Goal: Task Accomplishment & Management: Use online tool/utility

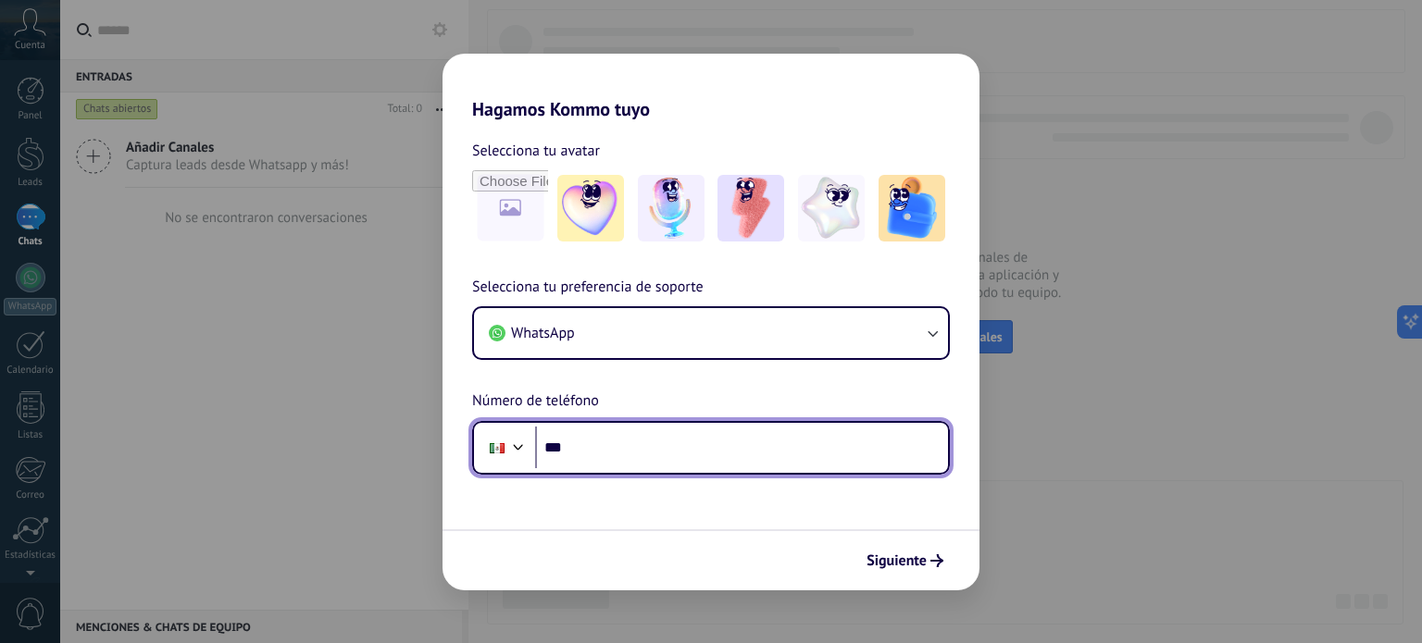
click at [585, 451] on input "***" at bounding box center [741, 448] width 413 height 43
type input "**********"
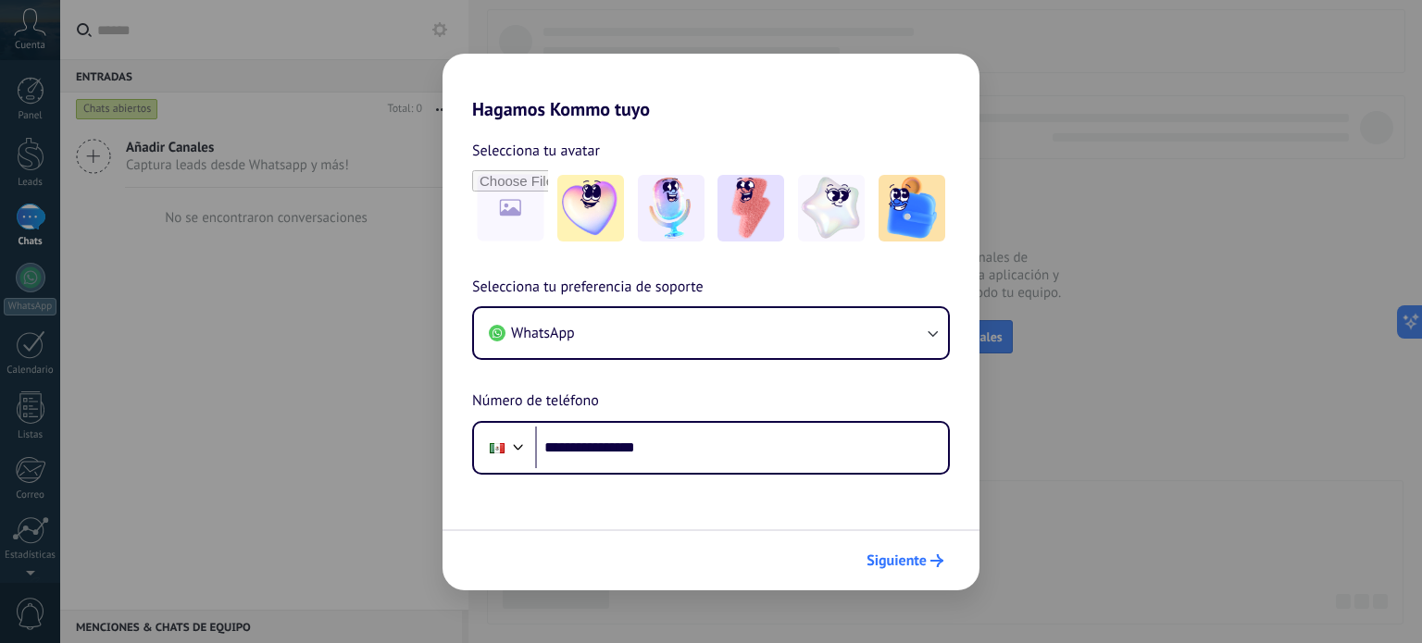
click at [902, 566] on span "Siguiente" at bounding box center [896, 560] width 60 height 13
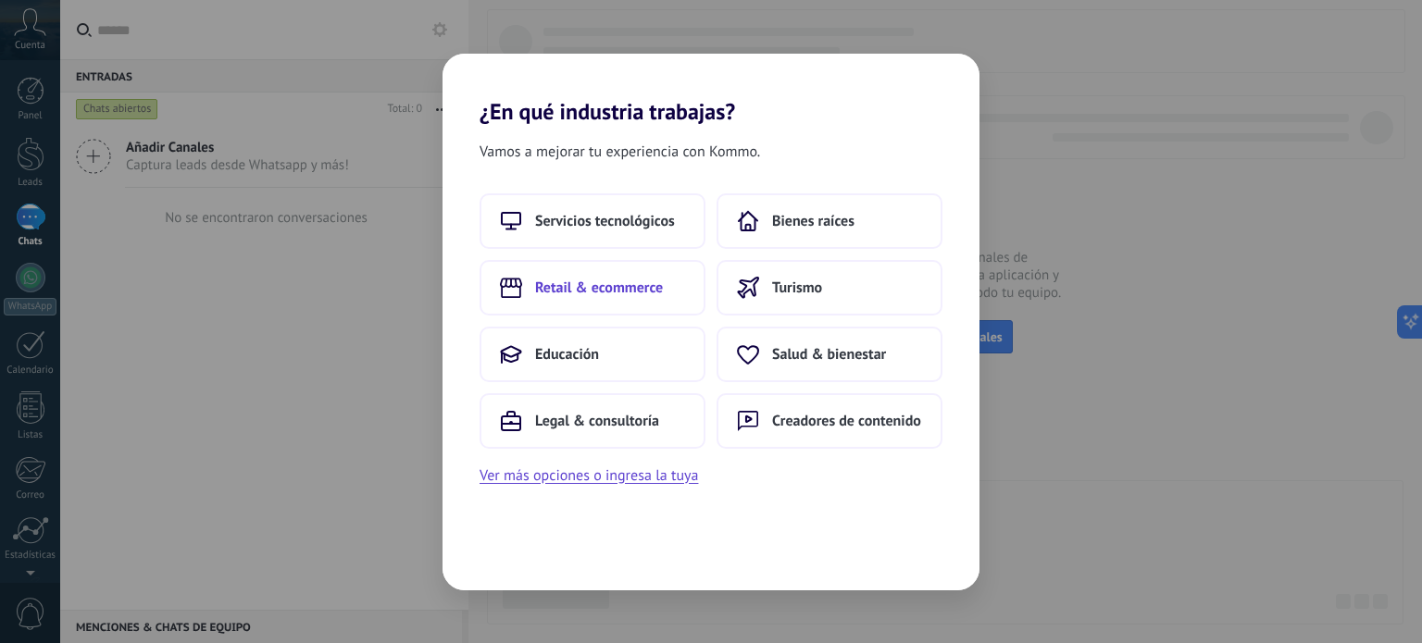
click at [588, 292] on span "Retail & ecommerce" at bounding box center [599, 288] width 128 height 19
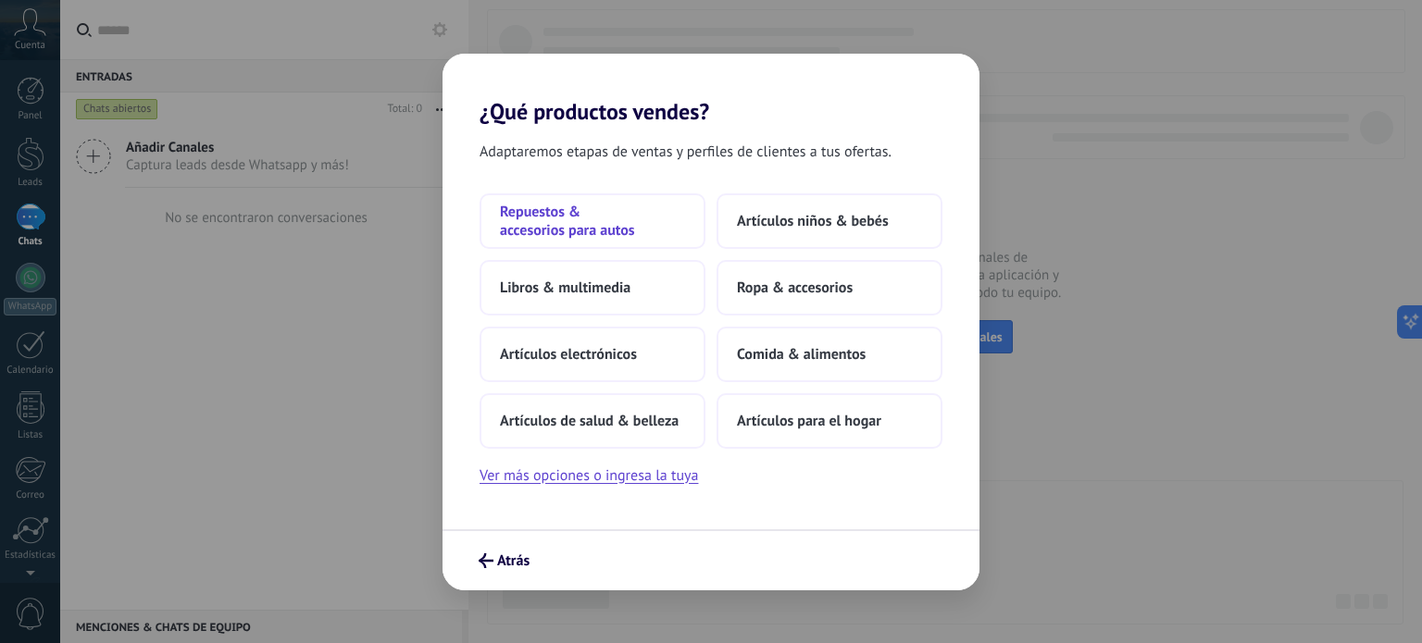
click at [537, 225] on span "Repuestos & accesorios para autos" at bounding box center [592, 221] width 185 height 37
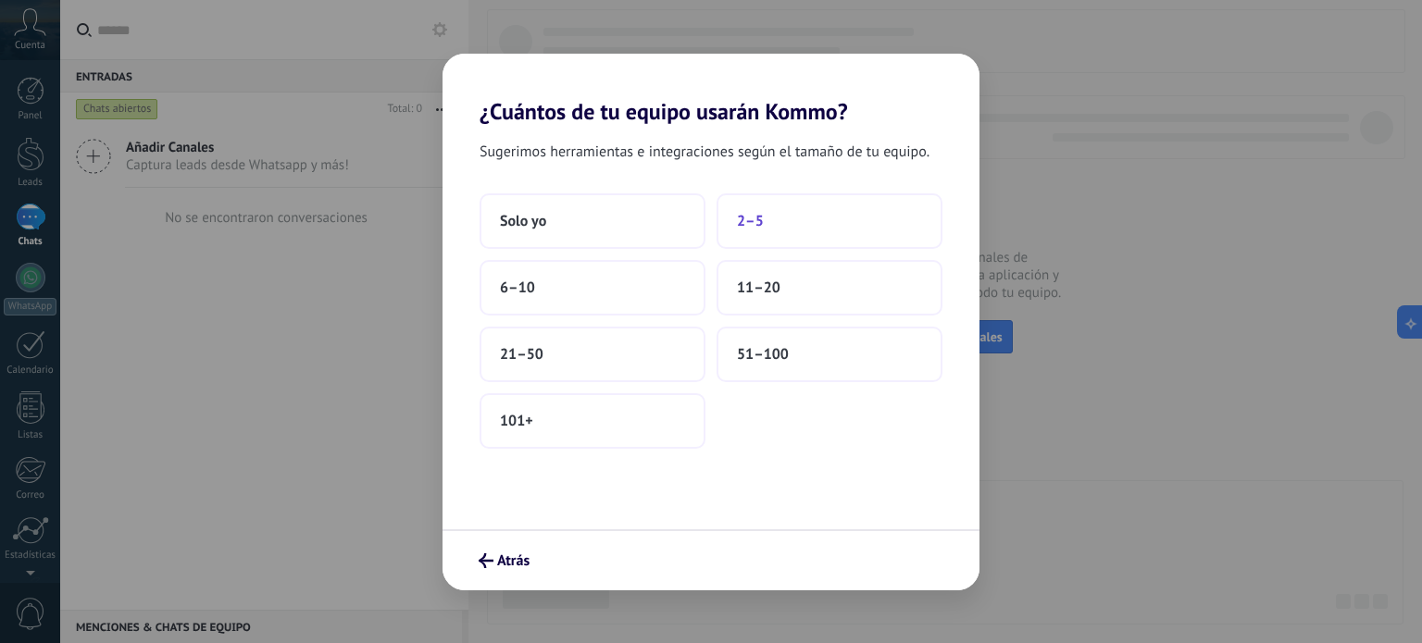
click at [752, 217] on span "2–5" at bounding box center [750, 221] width 27 height 19
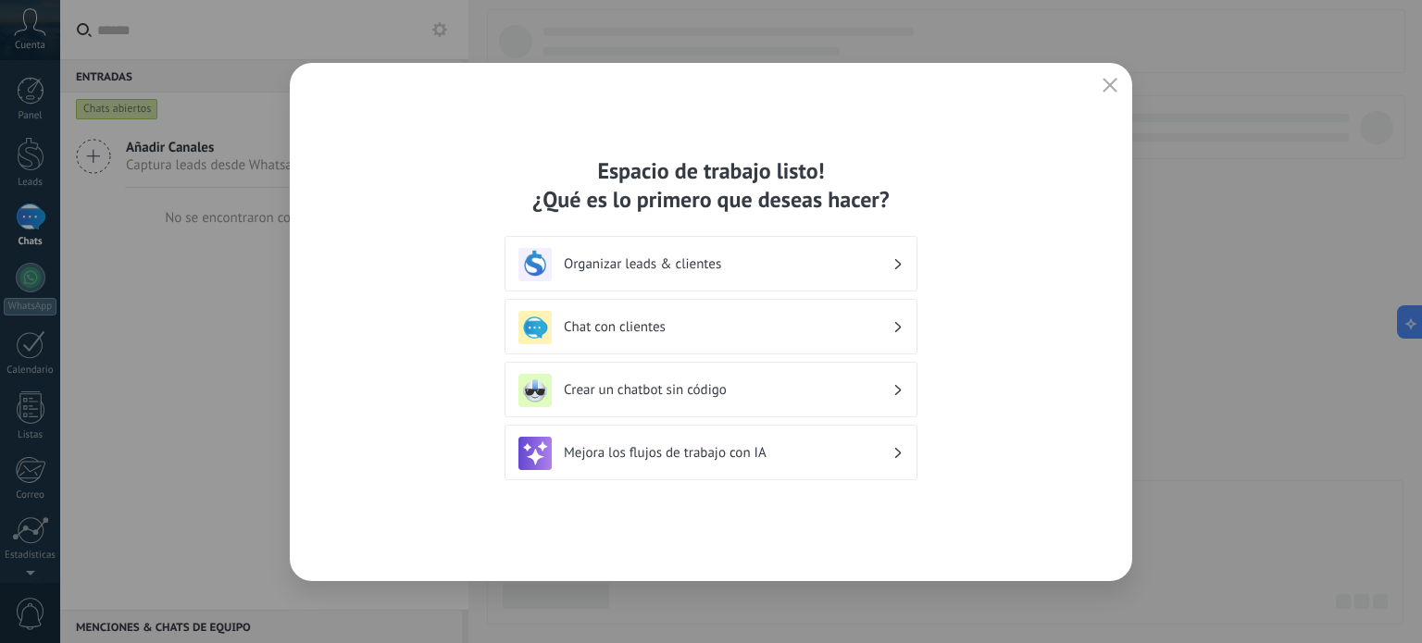
click at [691, 253] on div "Organizar leads & clientes" at bounding box center [710, 264] width 385 height 33
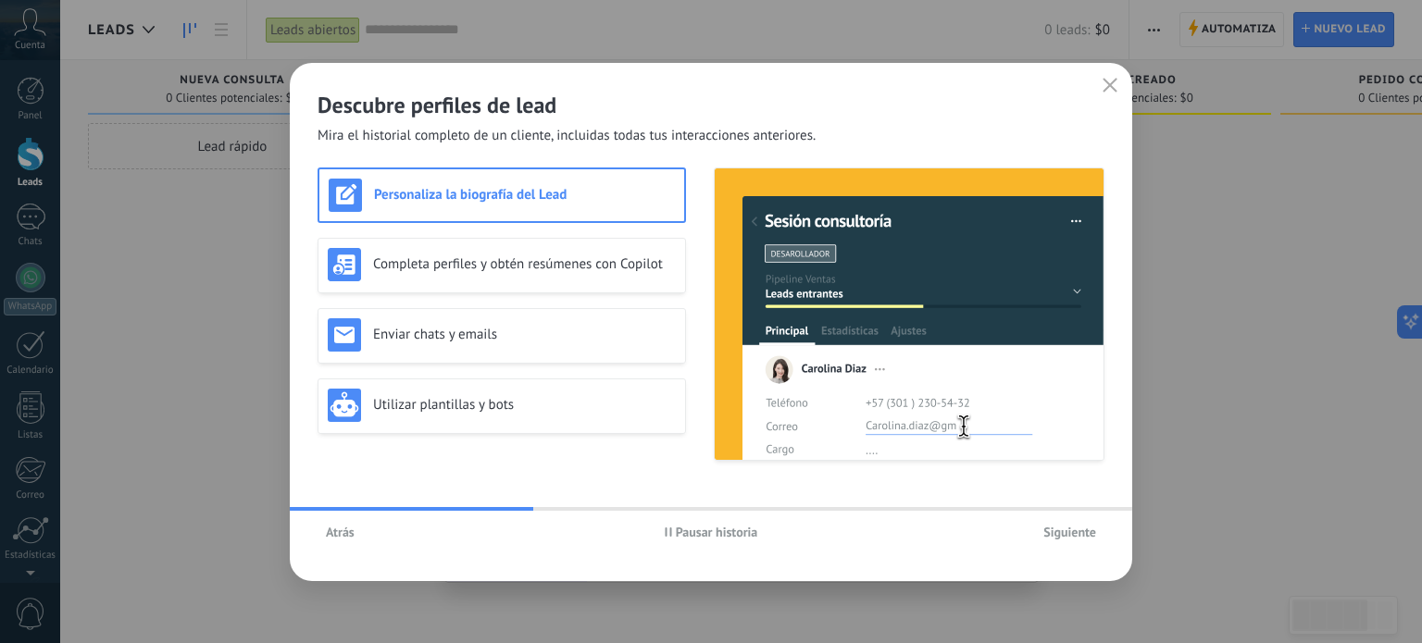
click at [1070, 526] on span "Siguiente" at bounding box center [1069, 532] width 53 height 13
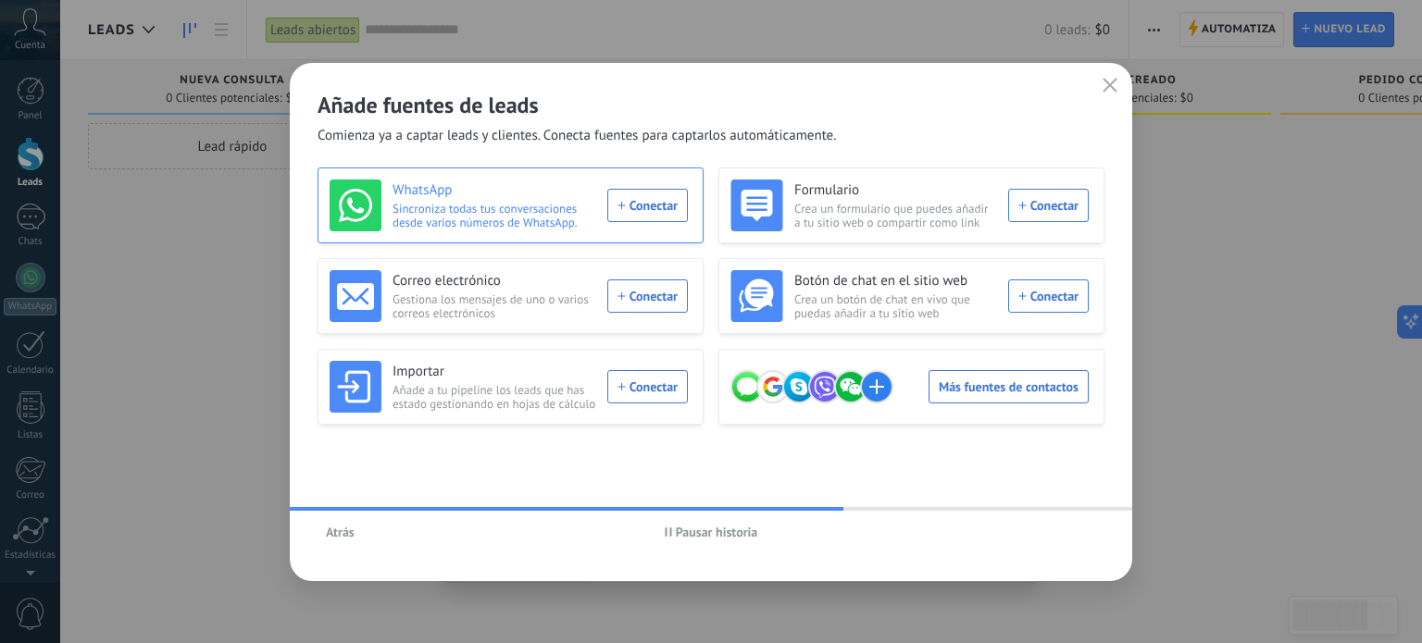
click at [653, 212] on div "WhatsApp Sincroniza todas tus conversaciones desde varios números de WhatsApp. …" at bounding box center [509, 206] width 358 height 52
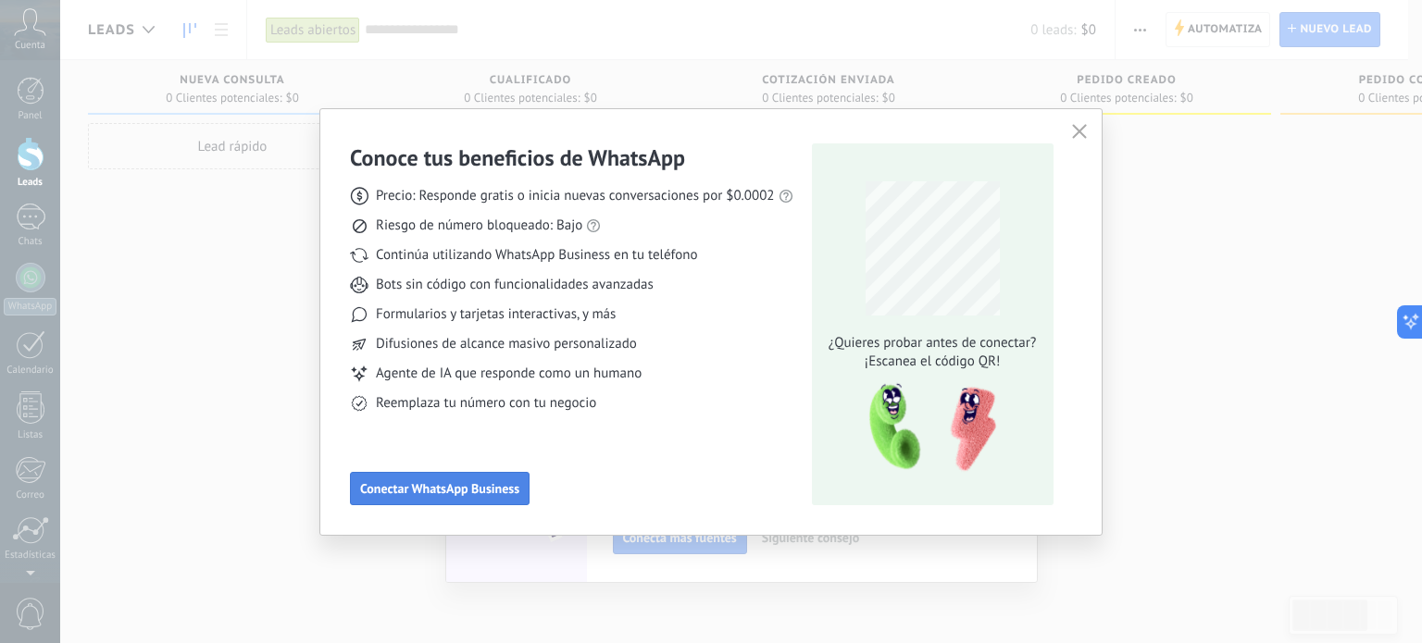
click at [488, 495] on span "Conectar WhatsApp Business" at bounding box center [439, 488] width 159 height 13
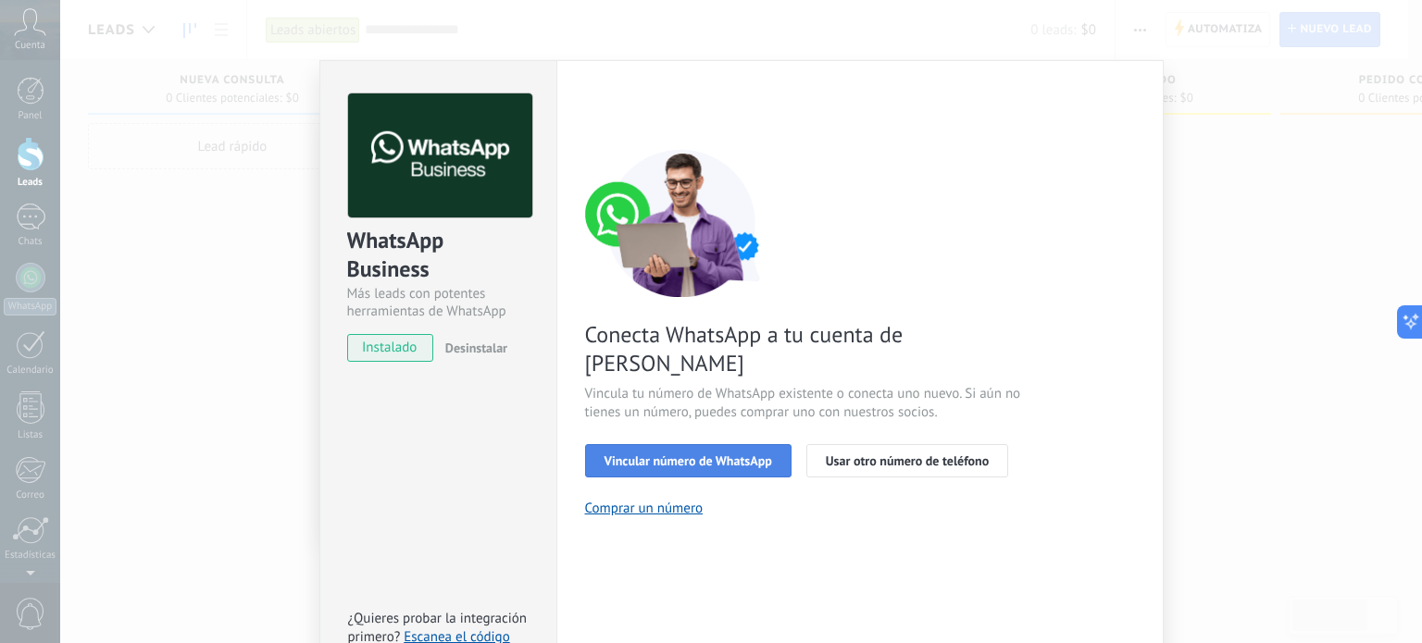
click at [718, 454] on span "Vincular número de WhatsApp" at bounding box center [688, 460] width 168 height 13
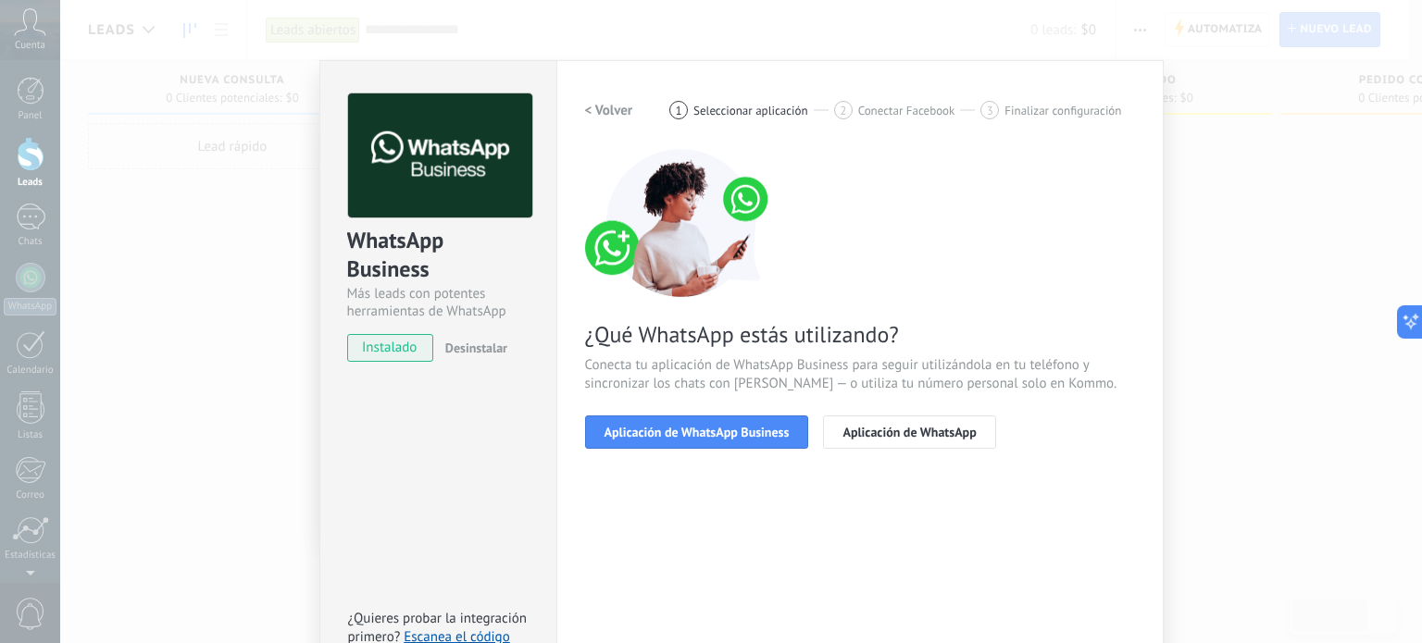
click at [718, 435] on span "Aplicación de WhatsApp Business" at bounding box center [696, 432] width 185 height 13
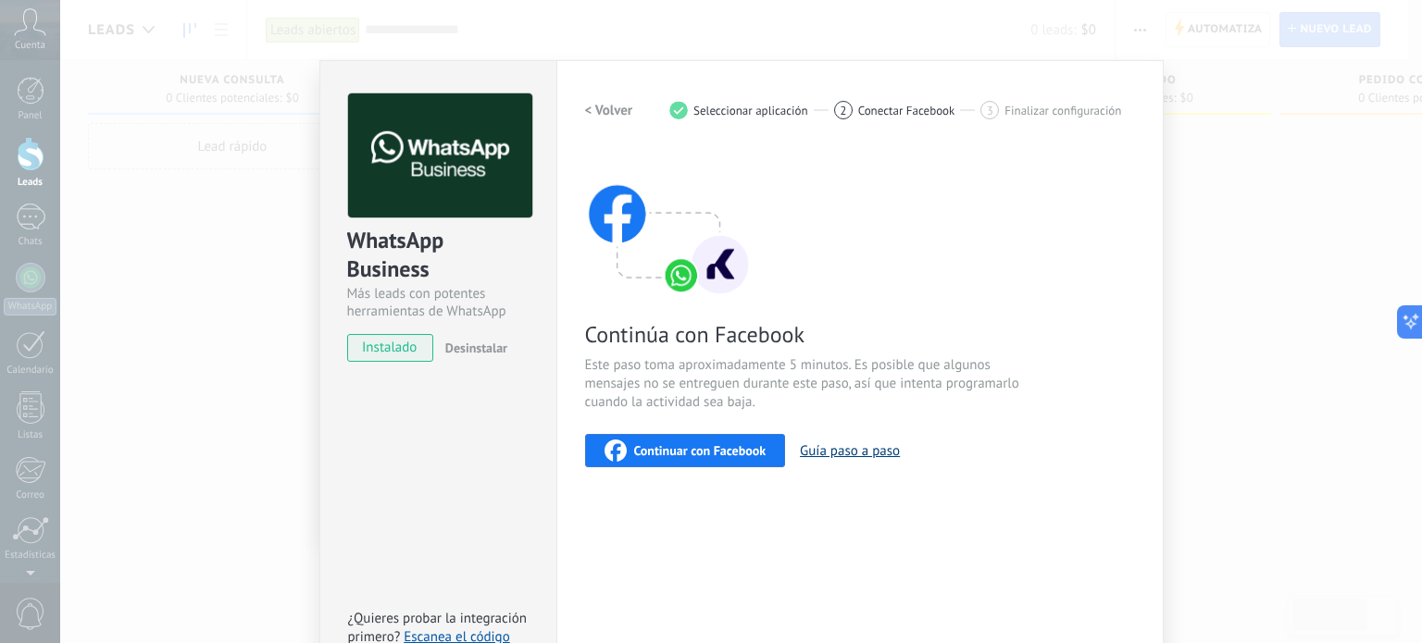
click at [856, 454] on button "Guía paso a paso" at bounding box center [850, 451] width 100 height 18
click at [387, 347] on span "instalado" at bounding box center [390, 348] width 84 height 28
click at [1172, 228] on div "WhatsApp Business Más leads con potentes herramientas de WhatsApp instalado Des…" at bounding box center [741, 321] width 1362 height 643
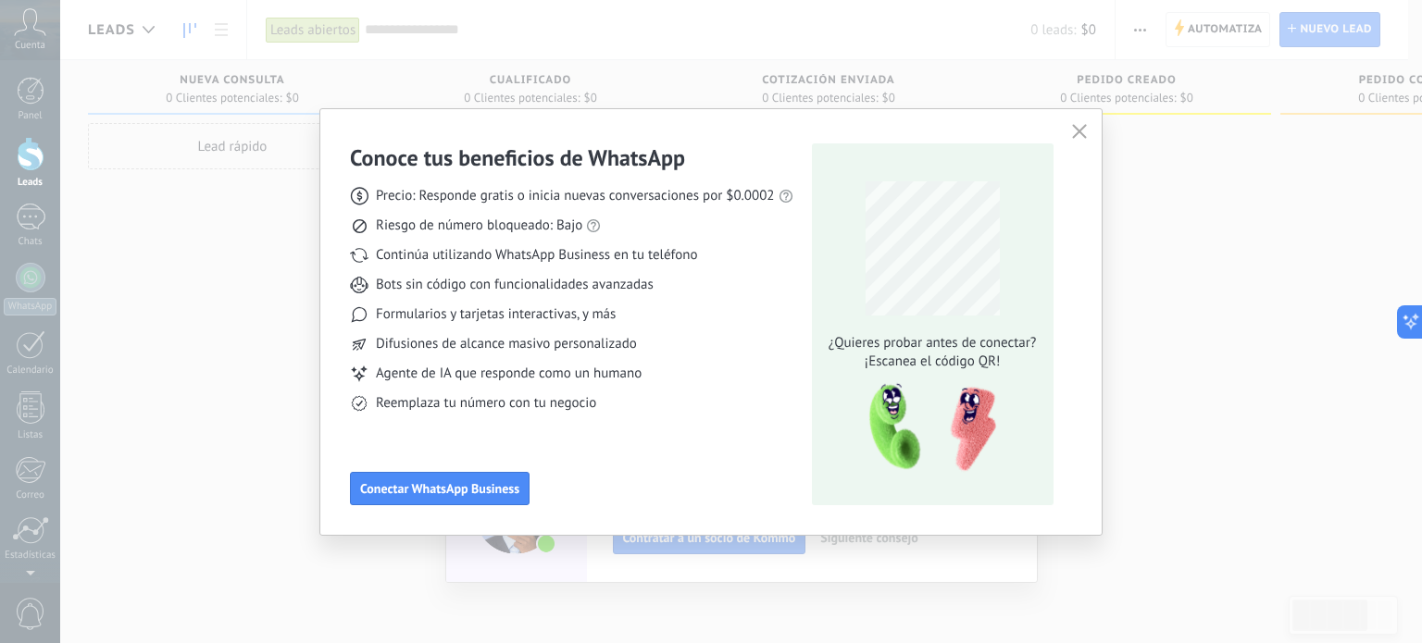
click at [1077, 129] on icon "button" at bounding box center [1079, 131] width 15 height 15
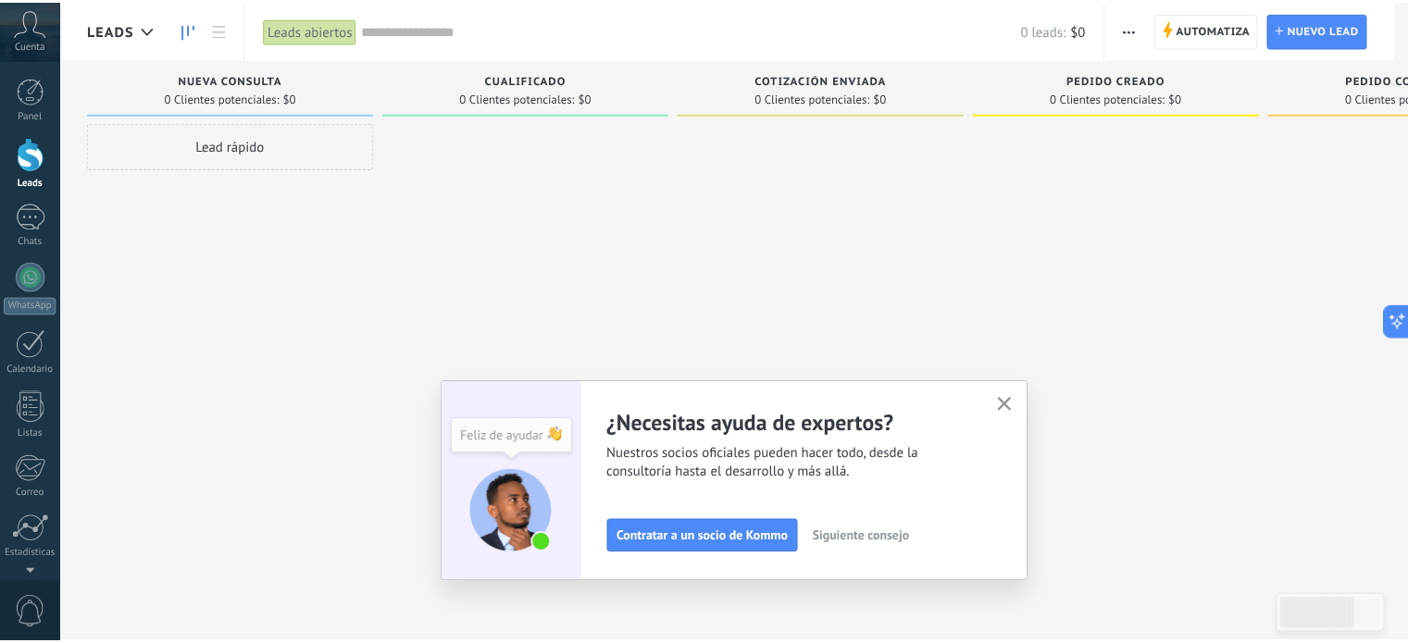
scroll to position [126, 0]
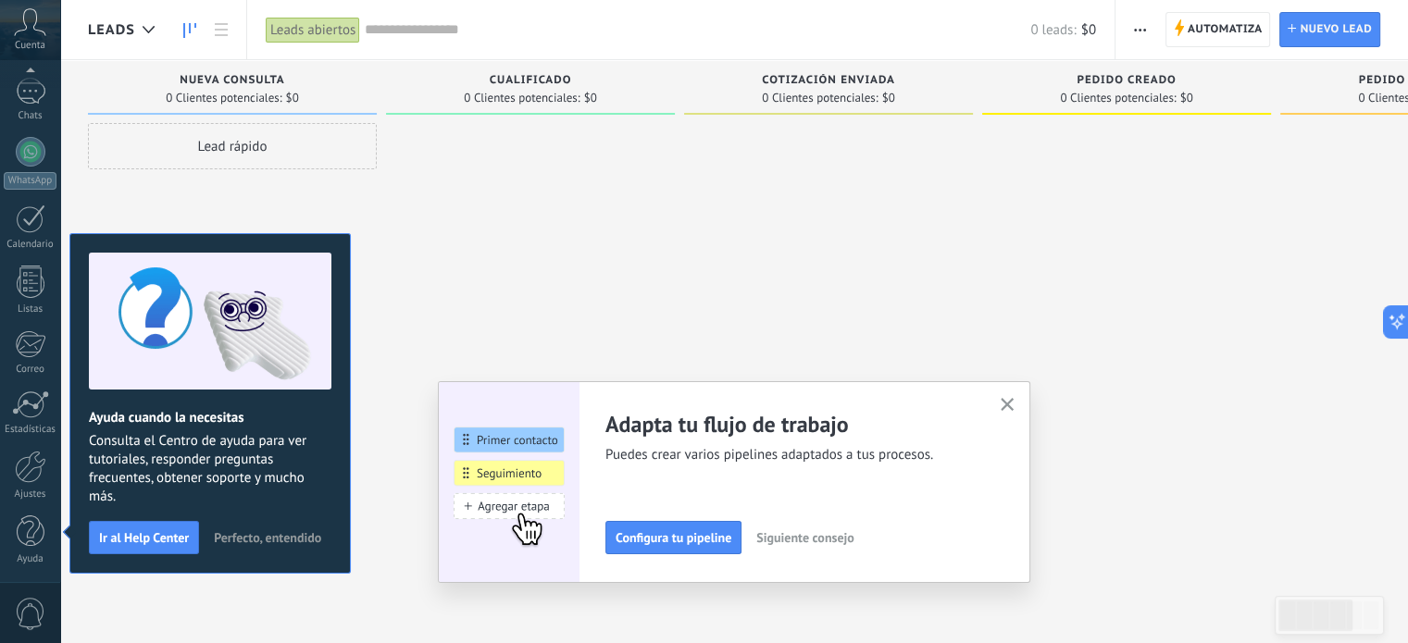
click at [1014, 406] on use "button" at bounding box center [1008, 405] width 14 height 14
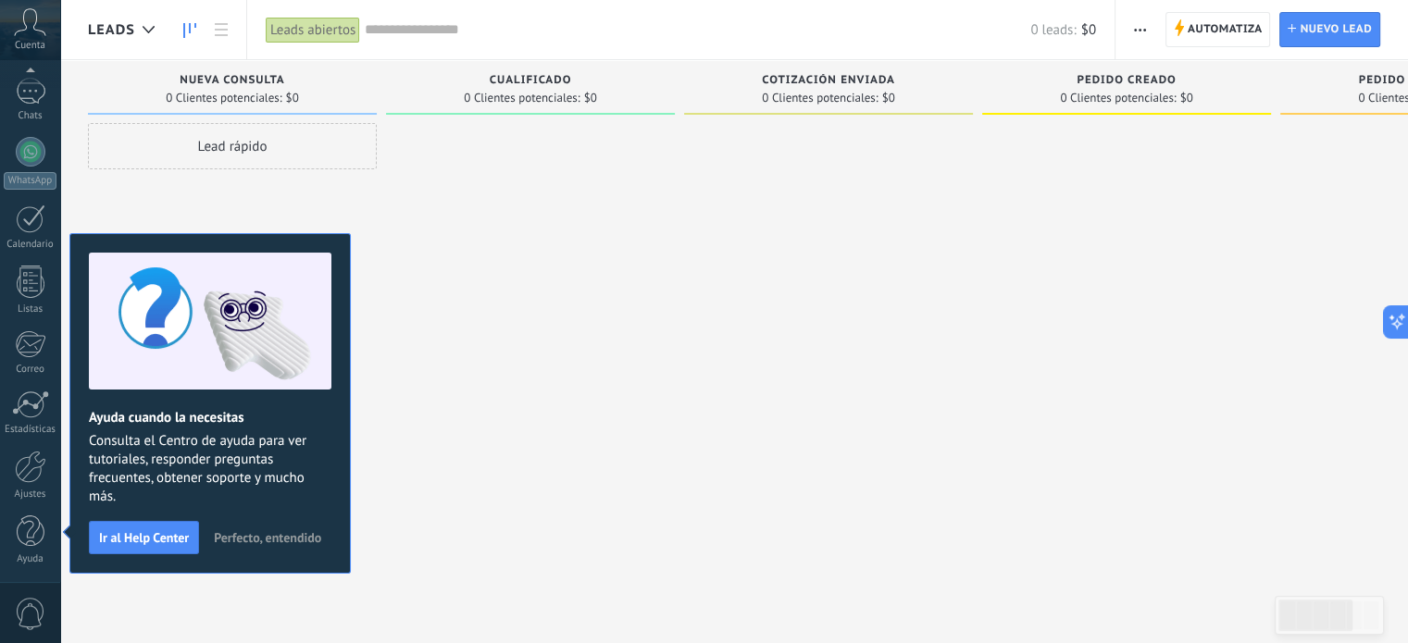
scroll to position [0, 0]
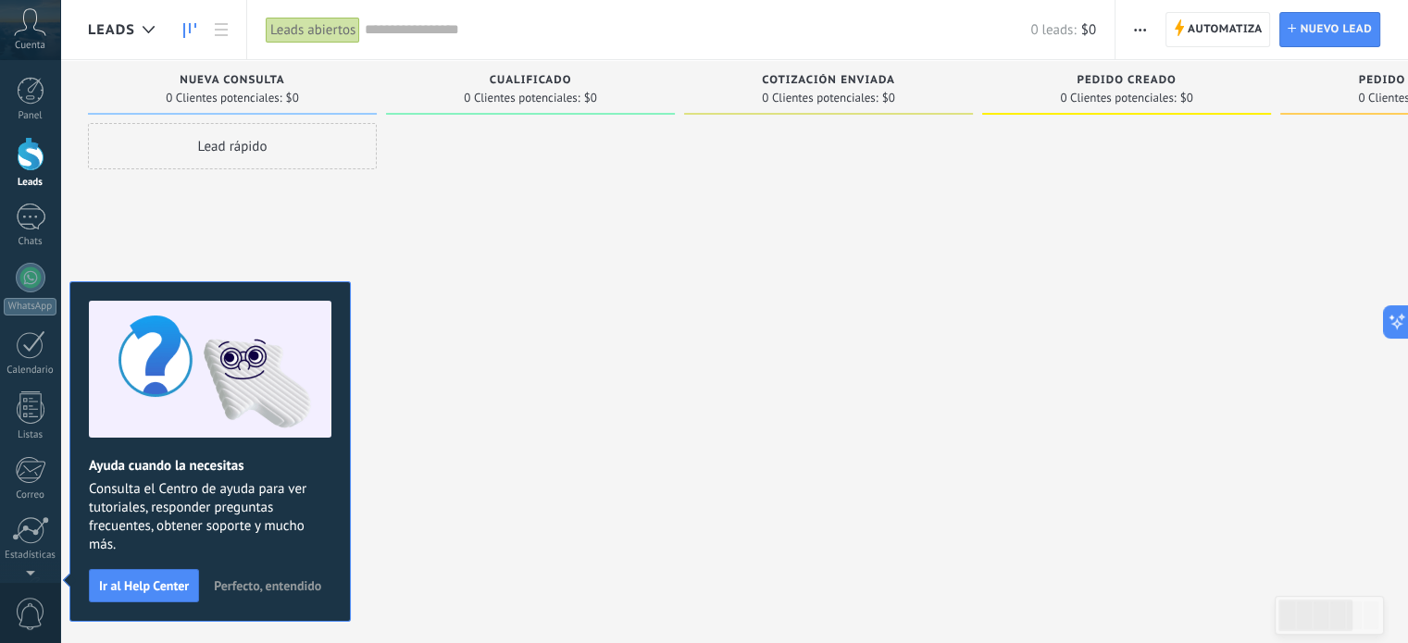
click at [267, 592] on span "Perfecto, entendido" at bounding box center [267, 585] width 107 height 13
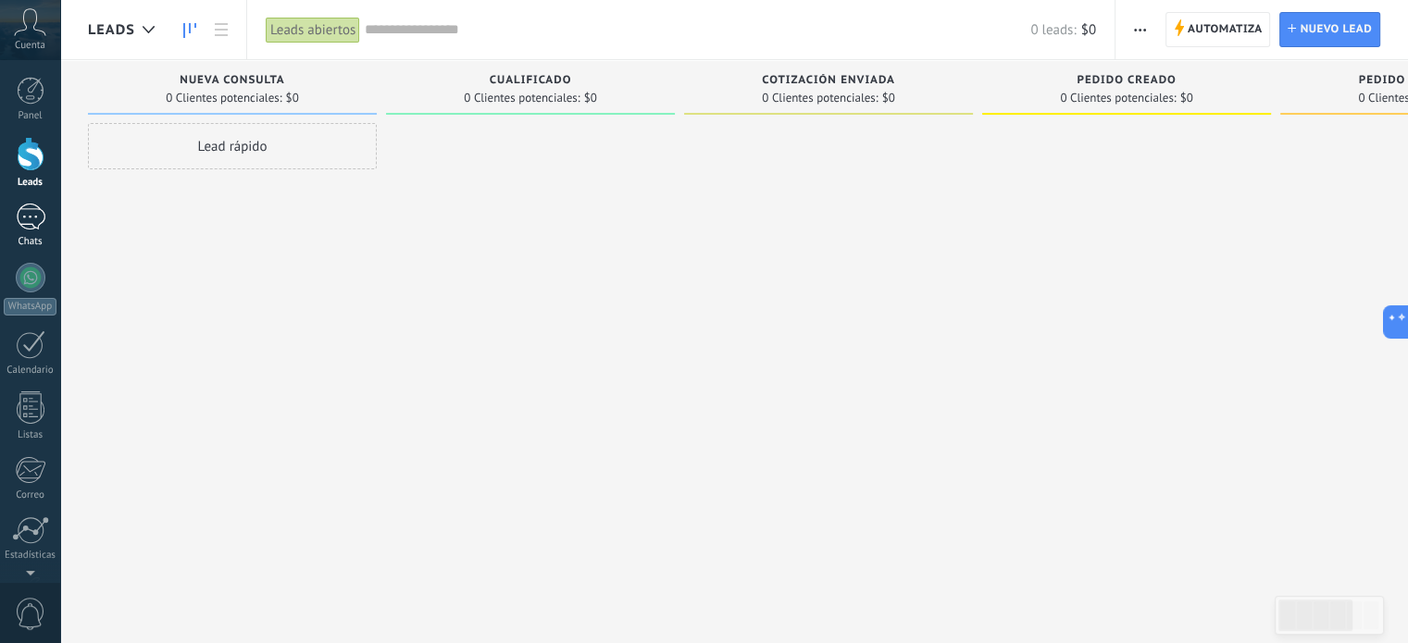
click at [31, 225] on div at bounding box center [31, 217] width 30 height 27
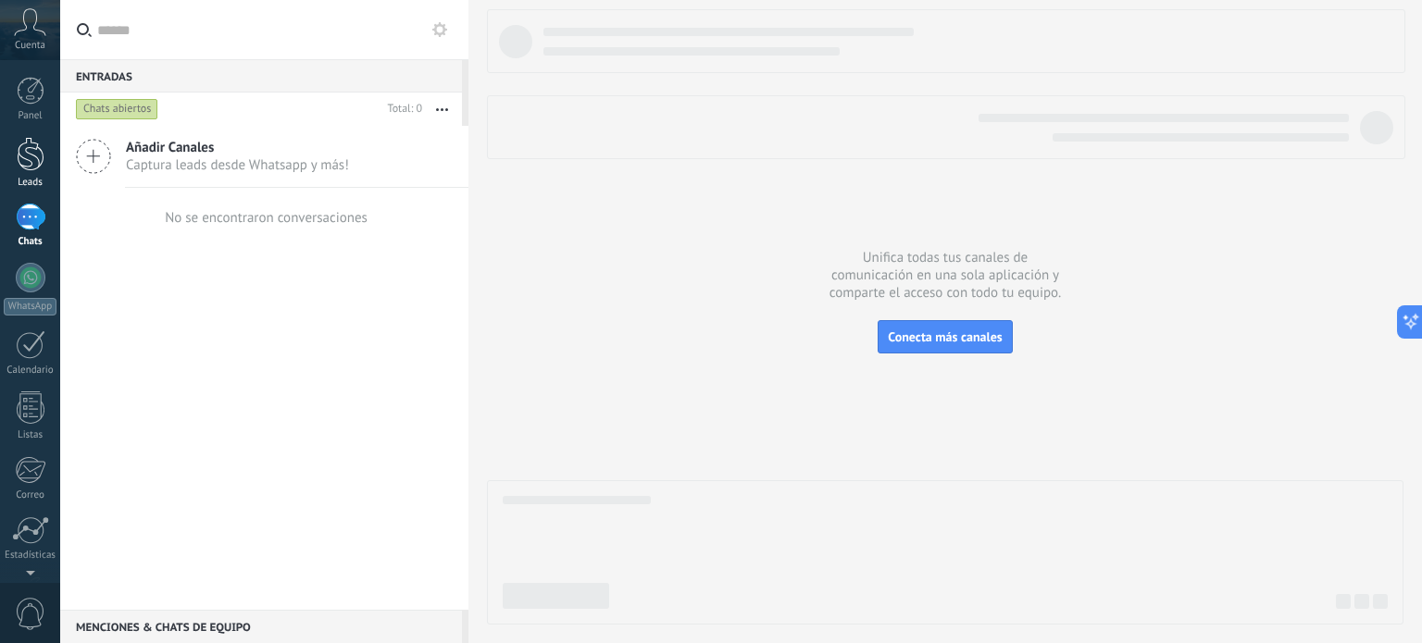
click at [31, 168] on div at bounding box center [31, 154] width 28 height 34
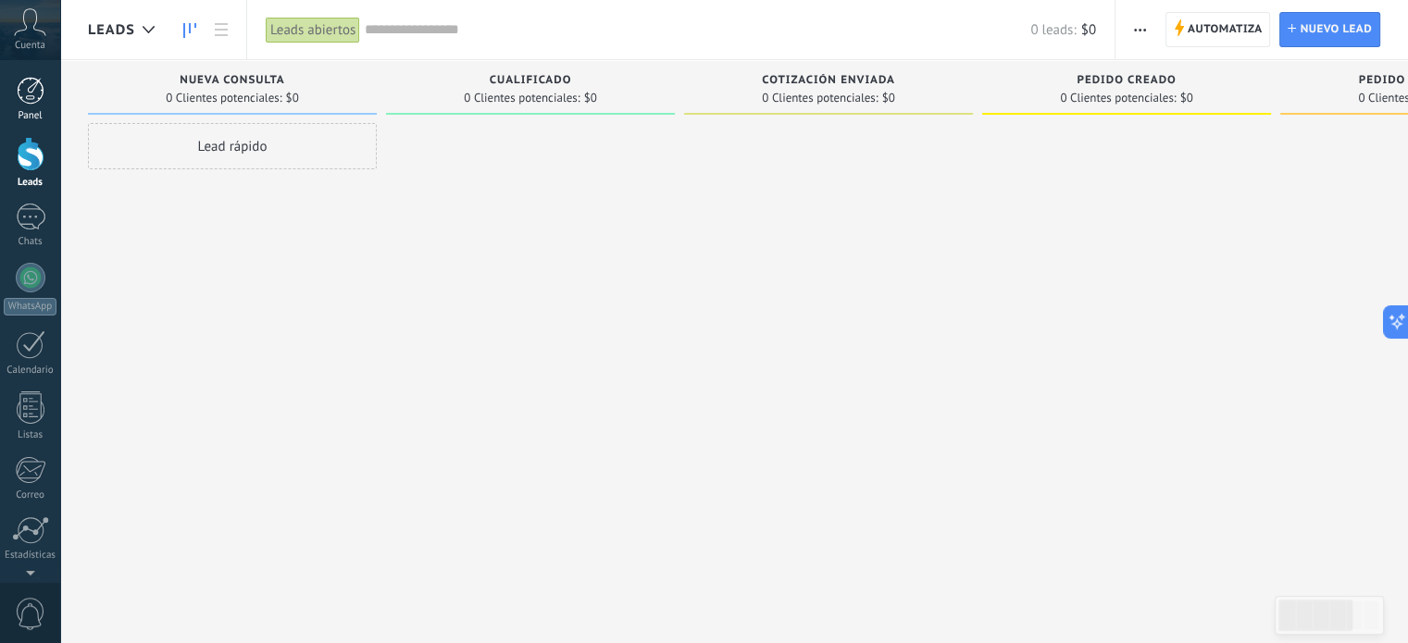
click at [28, 93] on div at bounding box center [31, 91] width 28 height 28
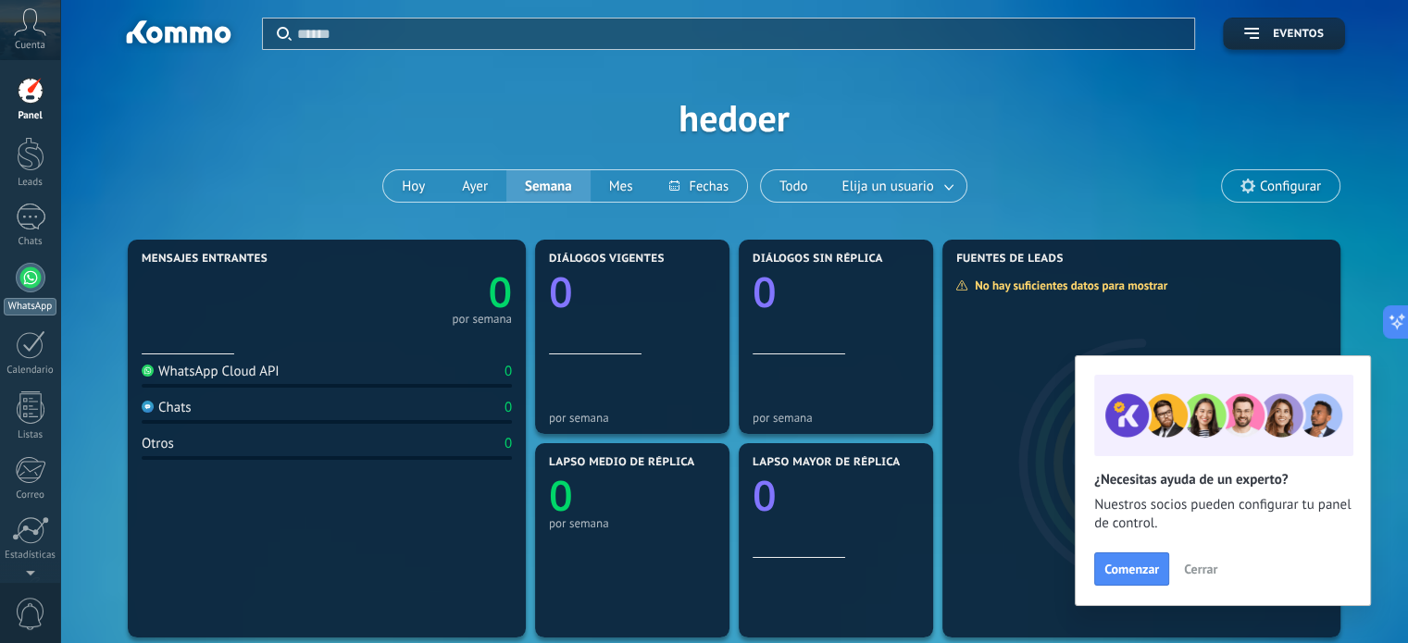
click at [30, 289] on div at bounding box center [31, 278] width 30 height 30
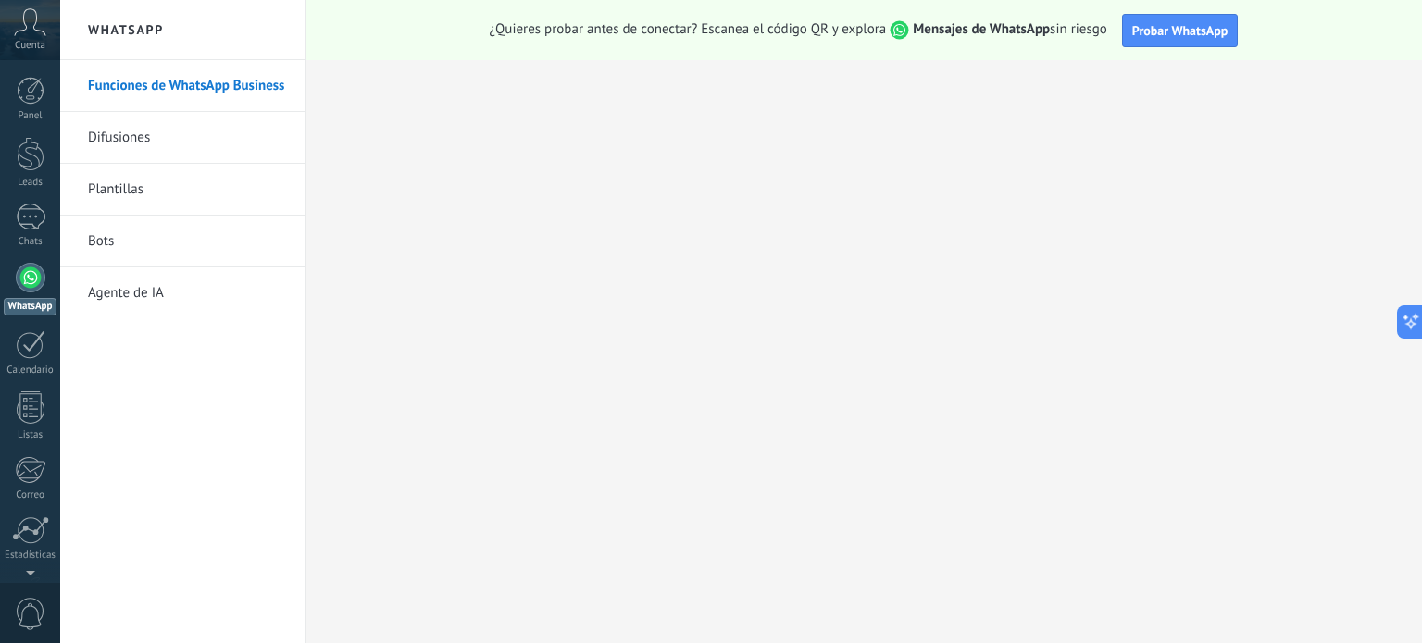
click at [106, 243] on link "Bots" at bounding box center [187, 242] width 198 height 52
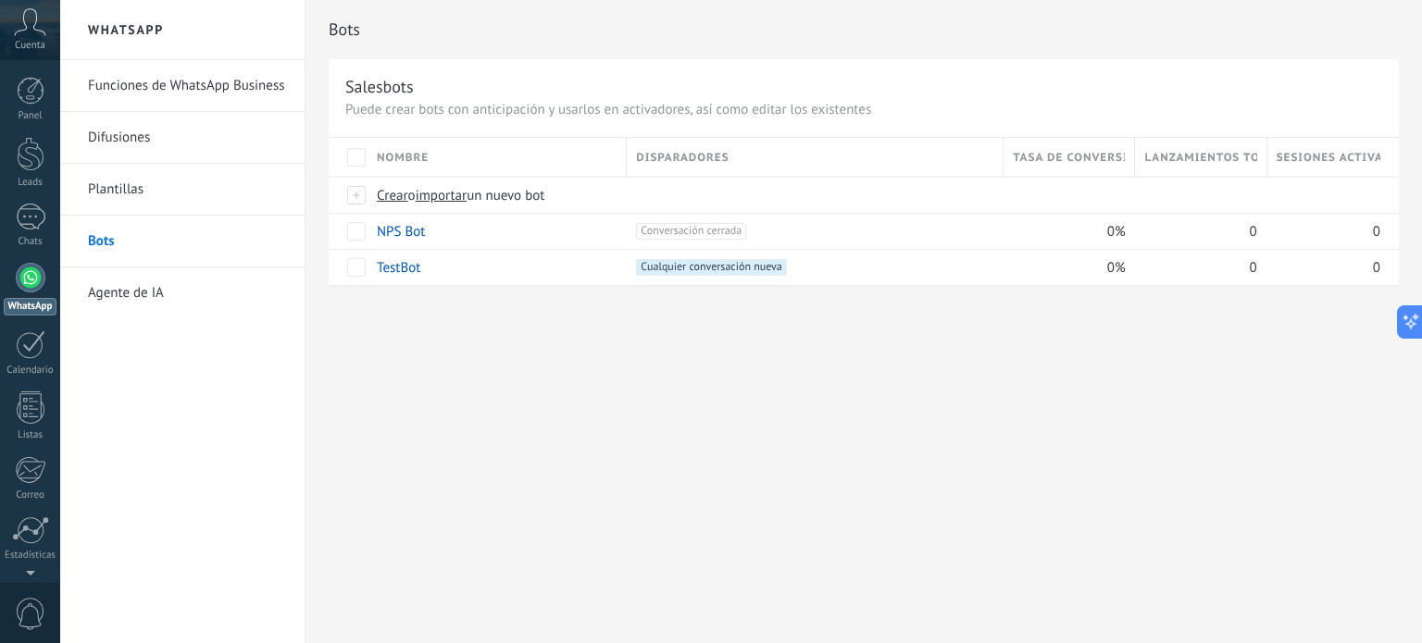
click at [207, 71] on link "Funciones de WhatsApp Business" at bounding box center [187, 86] width 198 height 52
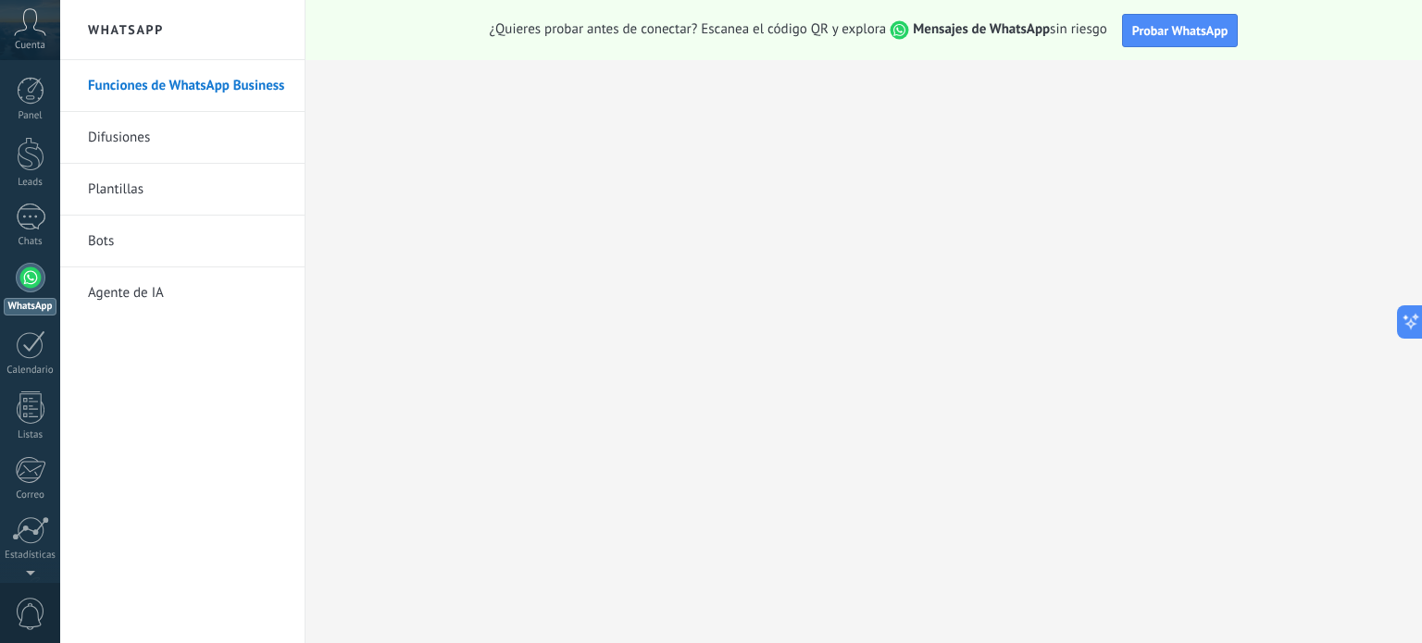
click at [134, 142] on link "Difusiones" at bounding box center [187, 138] width 198 height 52
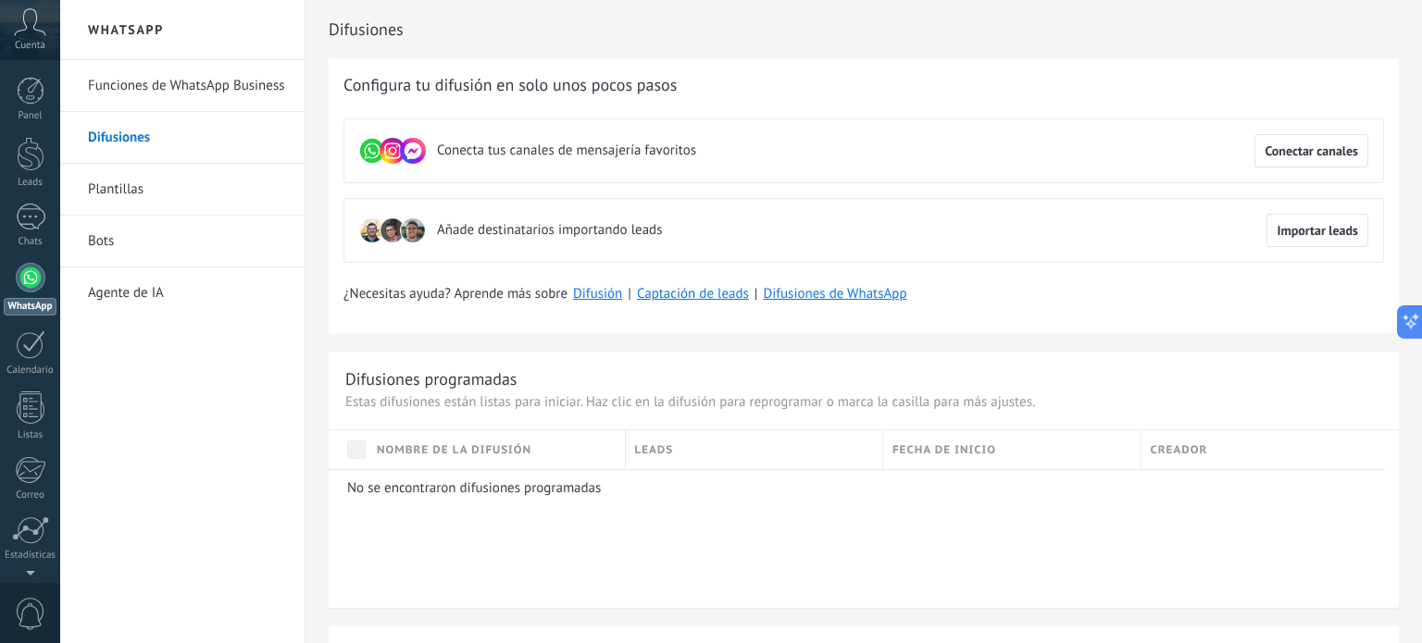
drag, startPoint x: 1421, startPoint y: 225, endPoint x: 1418, endPoint y: 249, distance: 24.2
click at [1418, 249] on div "Difusiones Nueva difusión Configura tu difusión en solo unos pocos pasos Conect…" at bounding box center [863, 321] width 1116 height 643
